Goal: Task Accomplishment & Management: Use online tool/utility

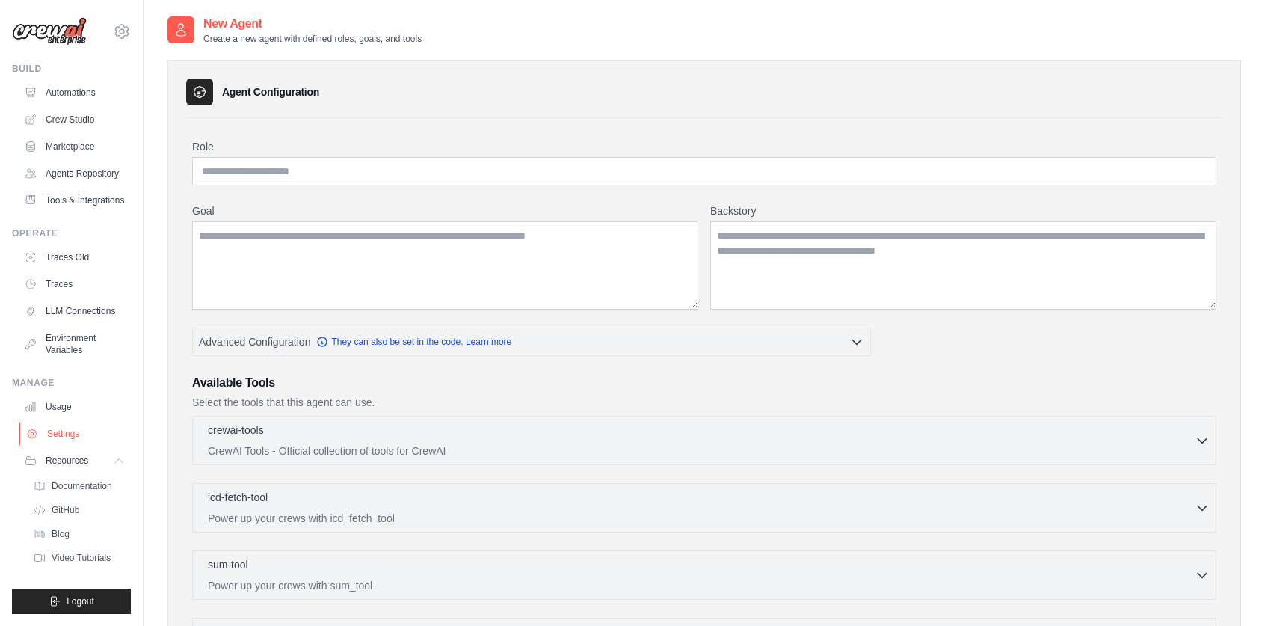
click at [75, 446] on link "Settings" at bounding box center [75, 434] width 113 height 24
click at [57, 406] on div "Manage Usage Settings Resources Documentation GitHub Blog" at bounding box center [71, 425] width 119 height 96
click at [52, 413] on link "Usage" at bounding box center [75, 407] width 113 height 24
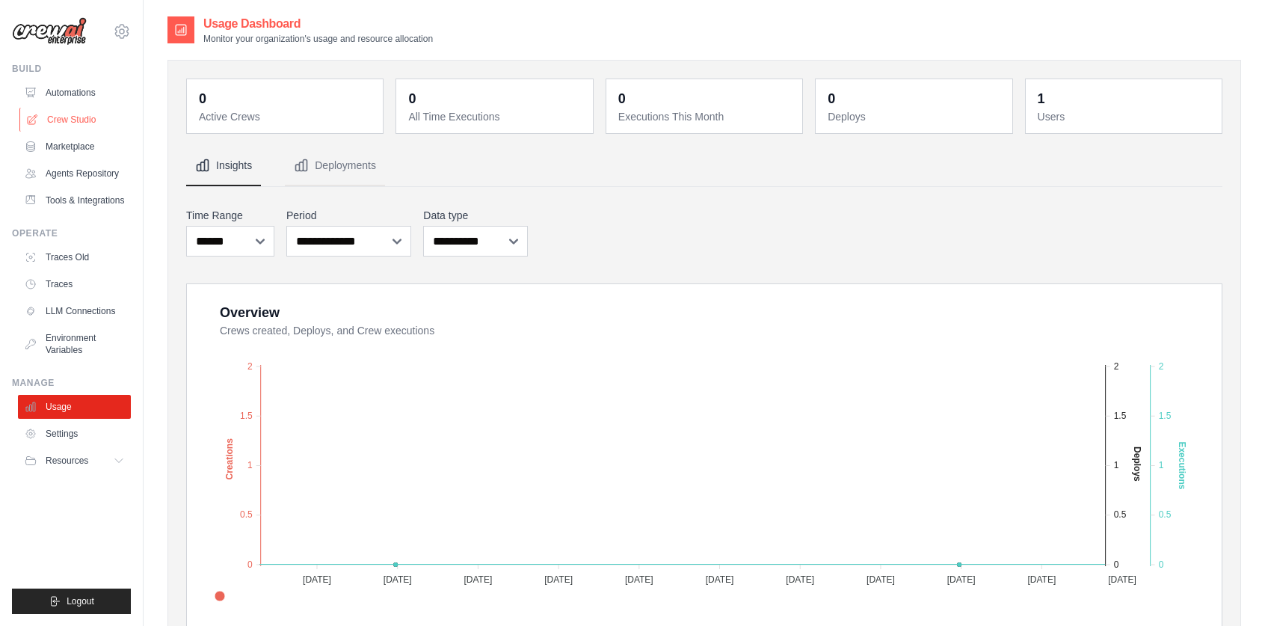
click at [95, 116] on link "Crew Studio" at bounding box center [75, 120] width 113 height 24
